Goal: Obtain resource: Download file/media

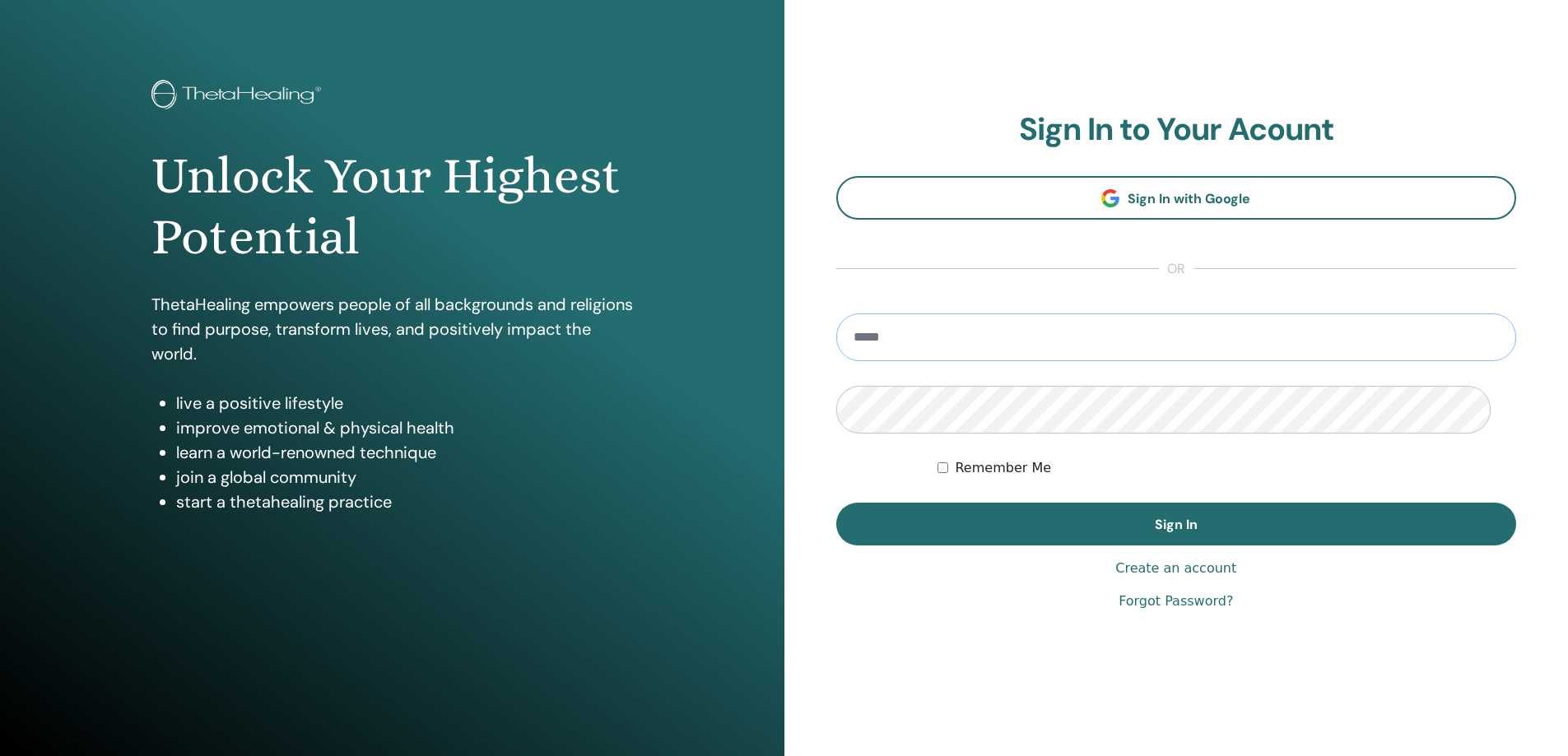
scroll to position [165, 0]
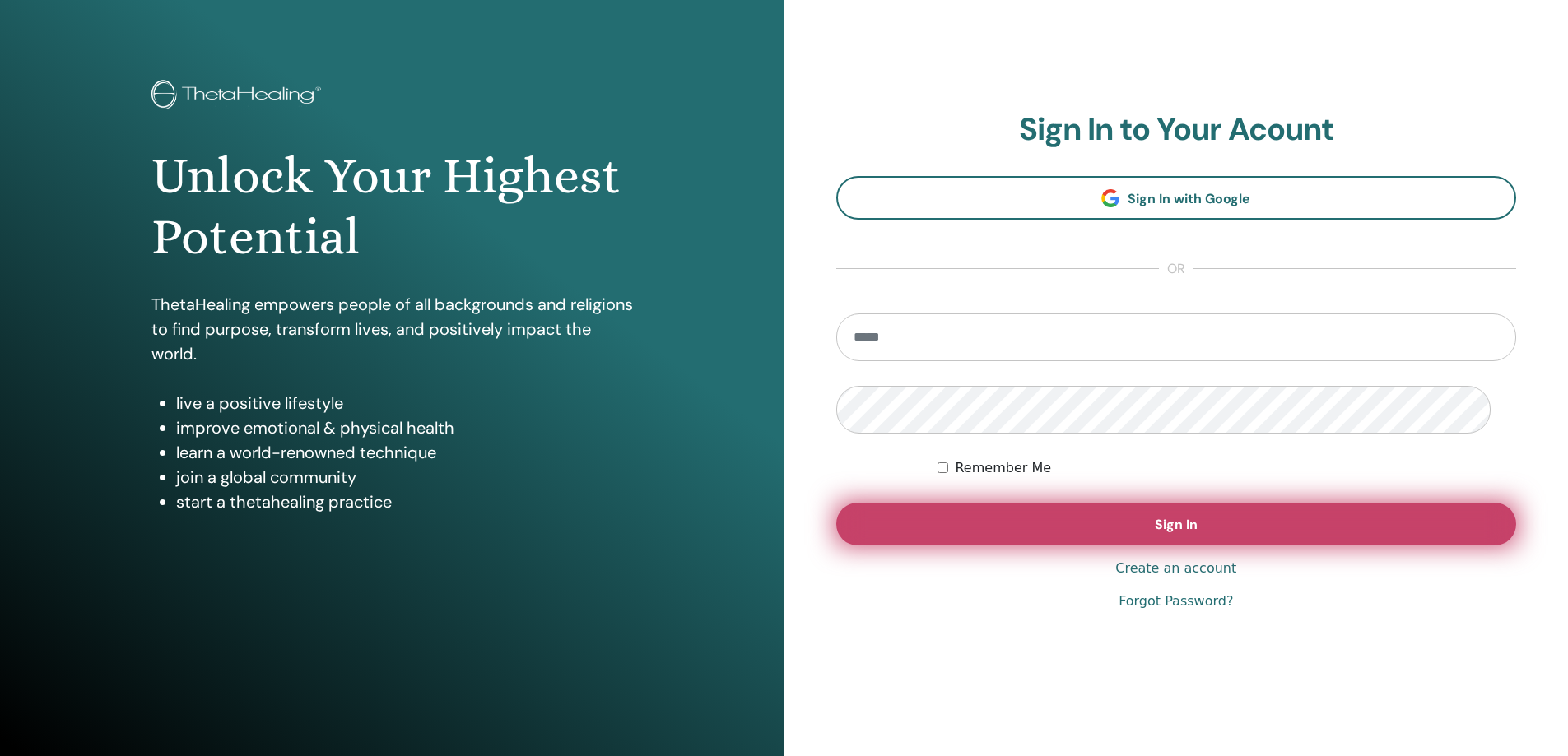
click at [1189, 516] on span "Sign In" at bounding box center [1175, 524] width 43 height 17
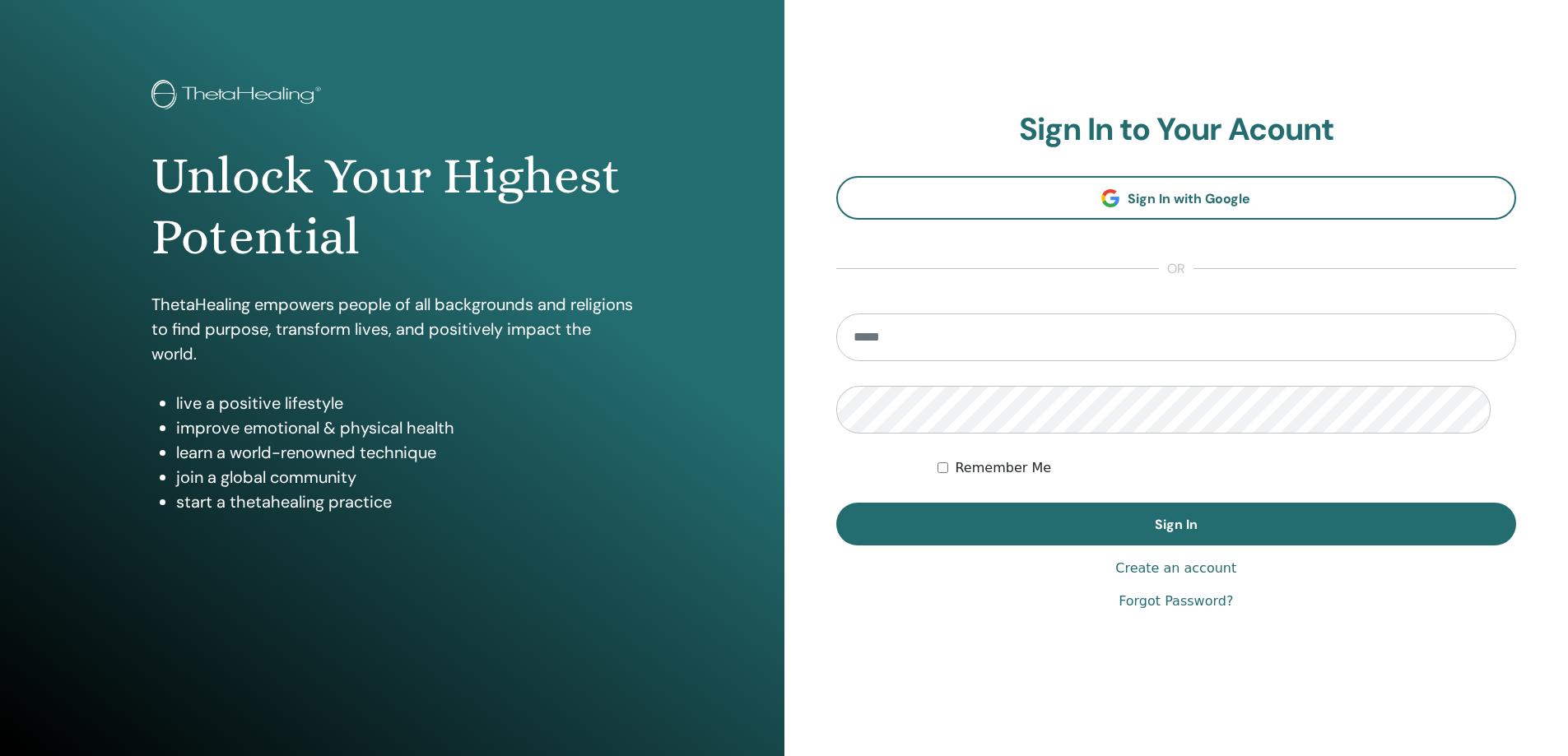
scroll to position [165, 0]
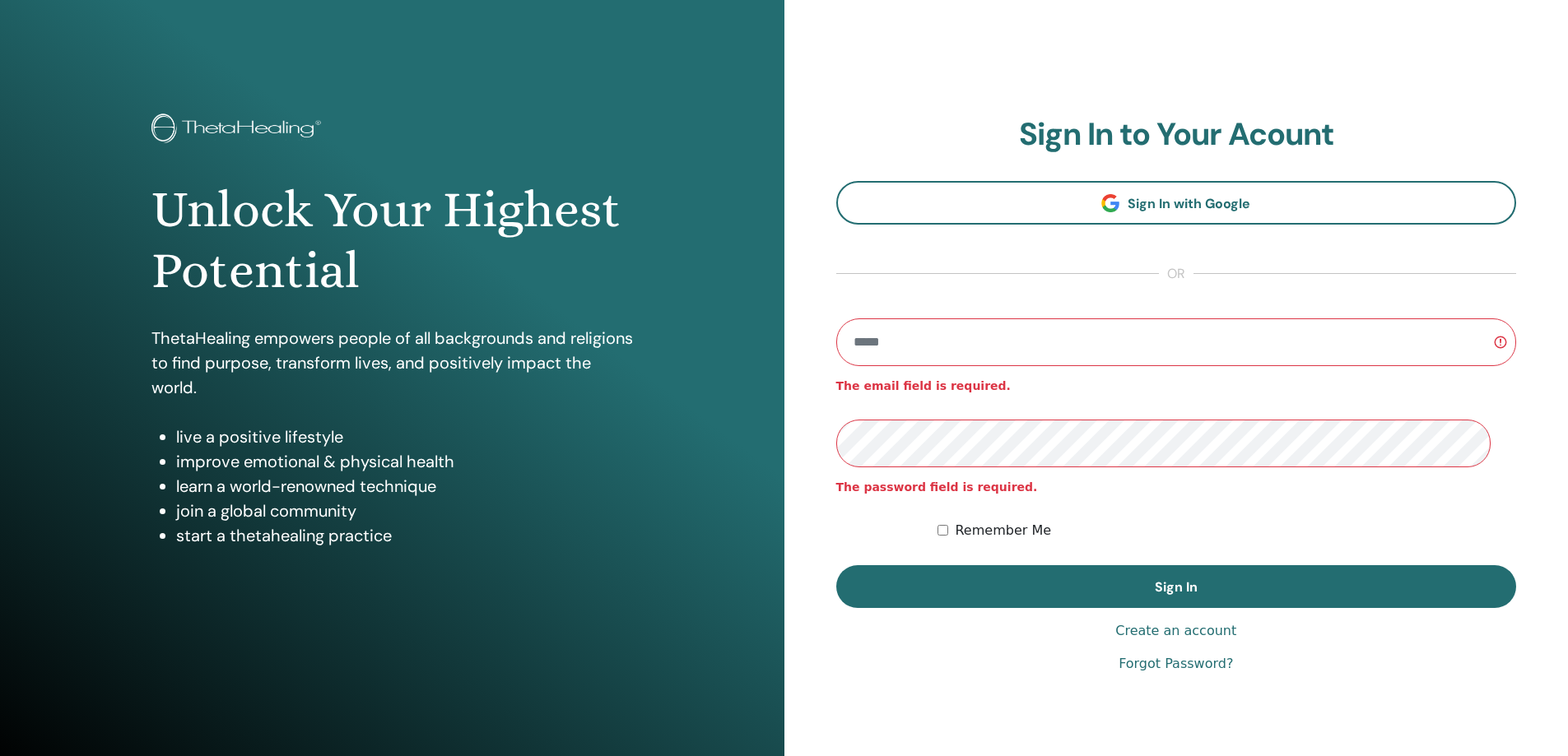
click at [974, 366] on input "email" at bounding box center [1175, 343] width 680 height 47
type input "**********"
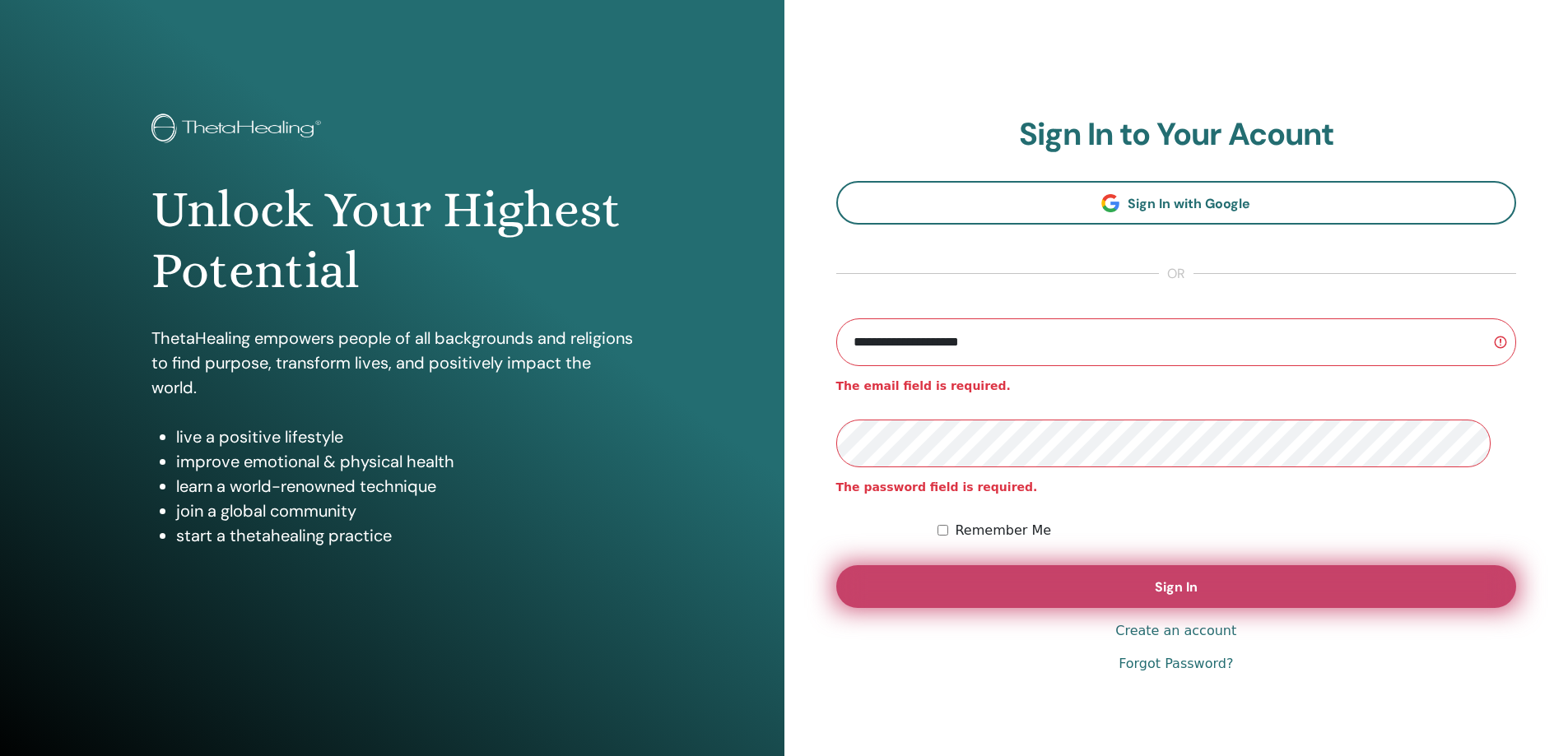
click at [1175, 608] on button "Sign In" at bounding box center [1175, 586] width 680 height 43
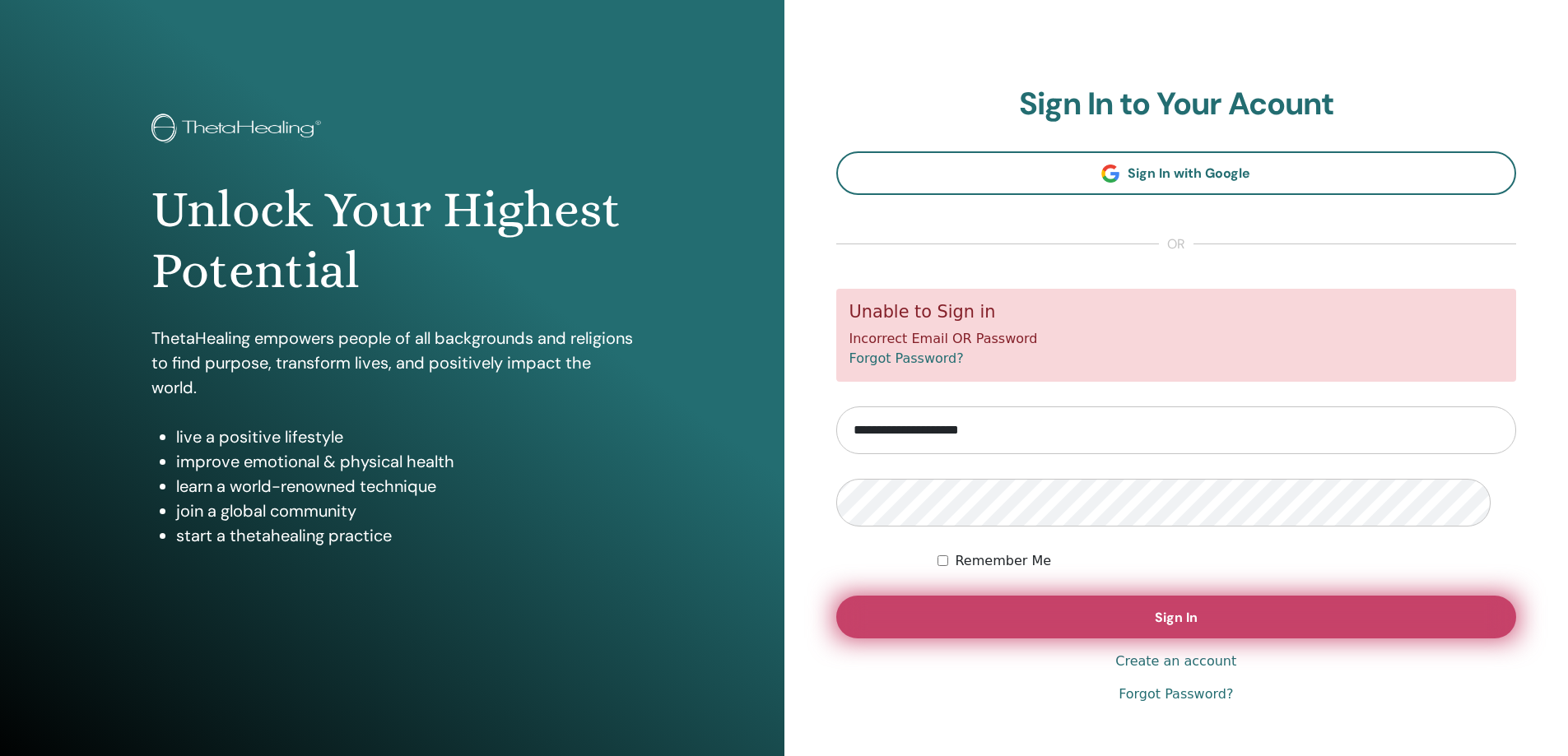
click at [1170, 626] on span "Sign In" at bounding box center [1175, 617] width 43 height 17
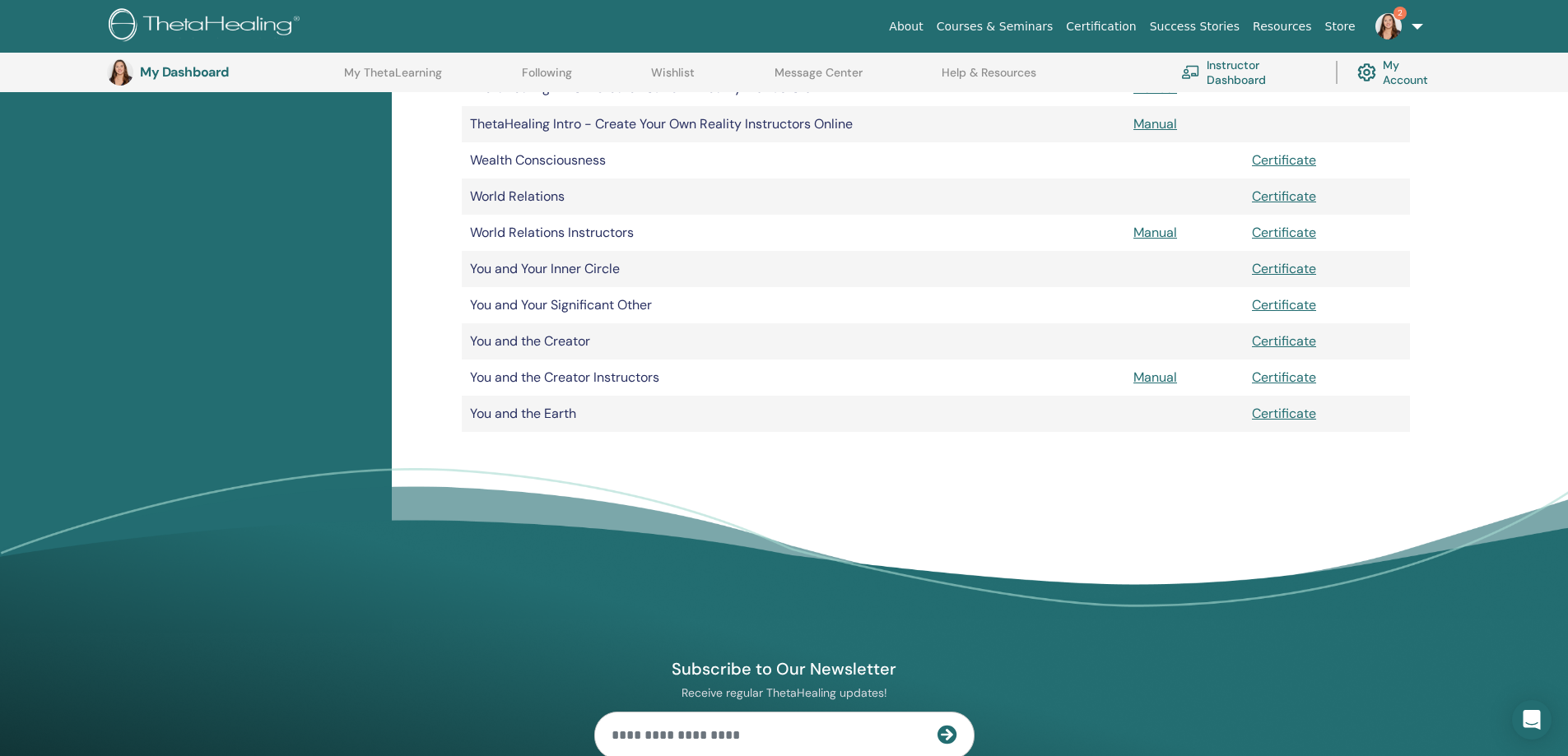
scroll to position [1438, 0]
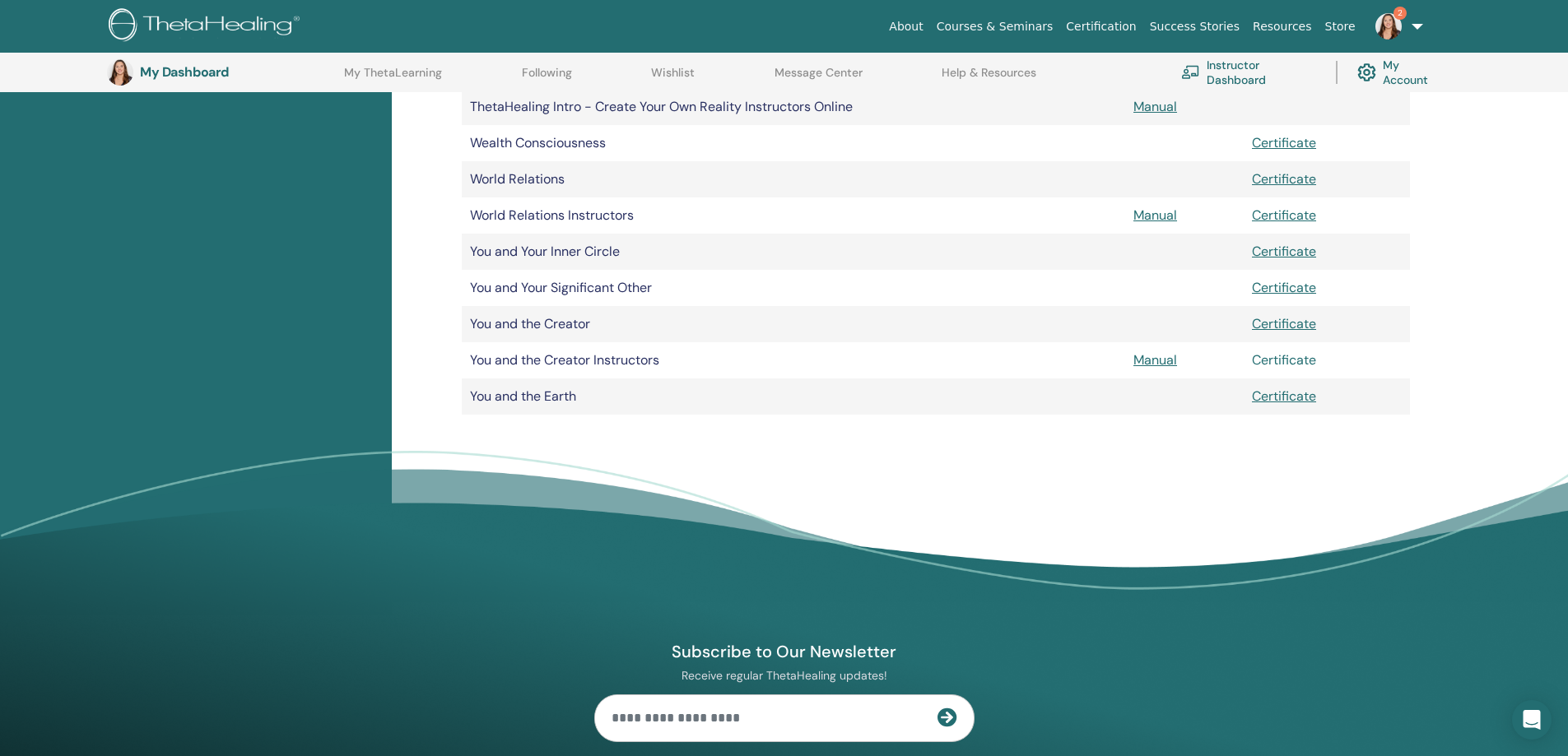
click at [1286, 369] on link "Certificate" at bounding box center [1284, 360] width 64 height 17
click at [1157, 369] on link "Manual" at bounding box center [1154, 360] width 44 height 17
